Goal: Navigation & Orientation: Find specific page/section

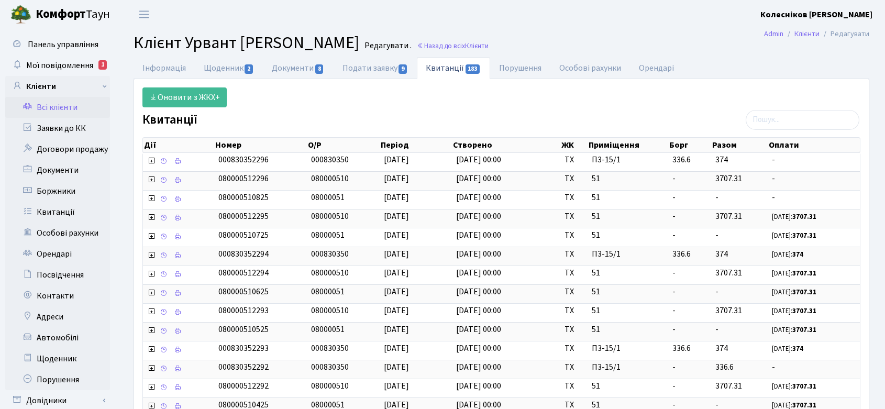
select select "25"
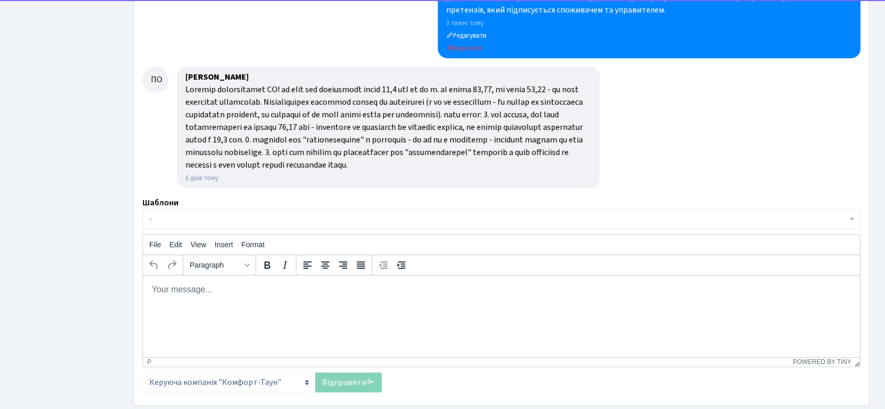
scroll to position [524, 0]
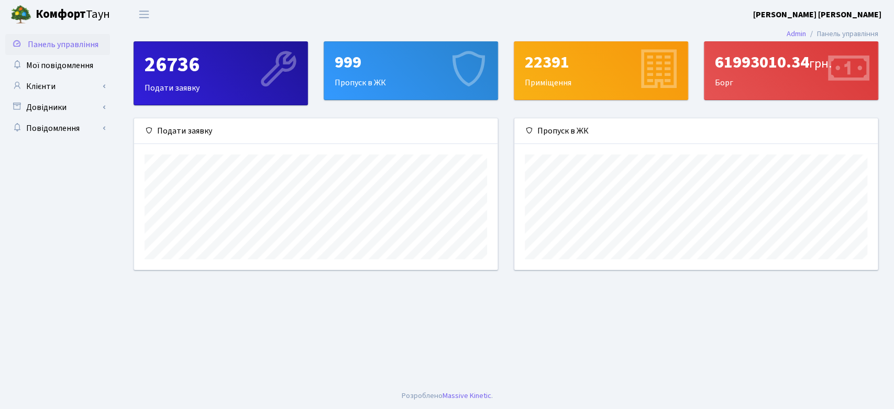
scroll to position [151, 364]
click at [69, 64] on span "Мої повідомлення" at bounding box center [59, 66] width 67 height 12
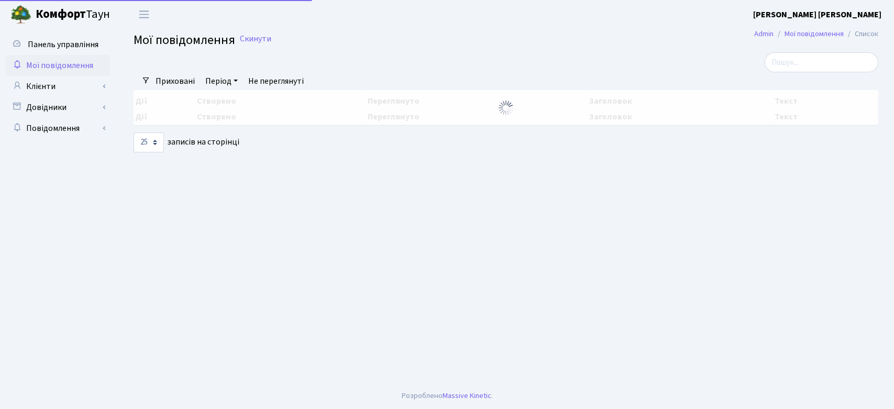
select select "25"
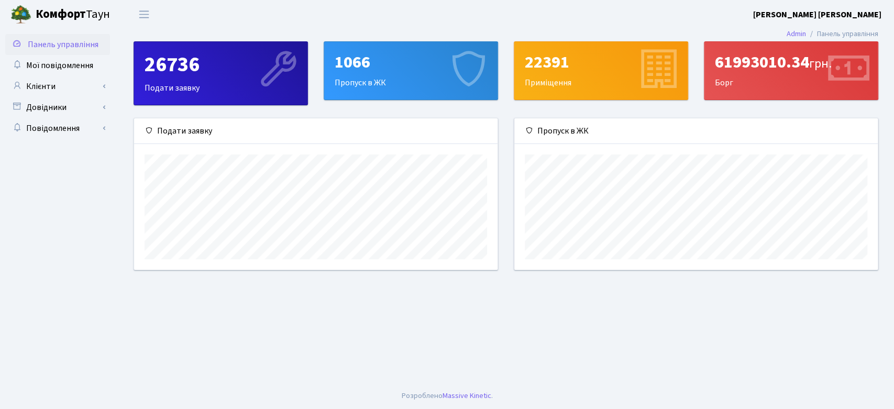
scroll to position [151, 364]
click at [42, 13] on b "Комфорт" at bounding box center [61, 14] width 50 height 17
